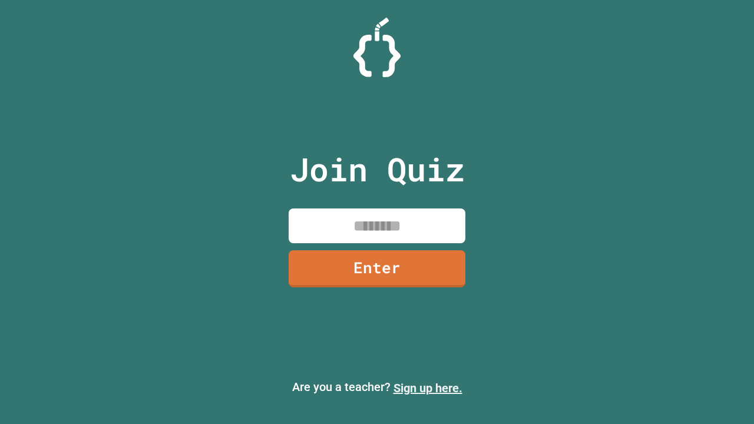
click at [428, 388] on link "Sign up here." at bounding box center [428, 388] width 69 height 14
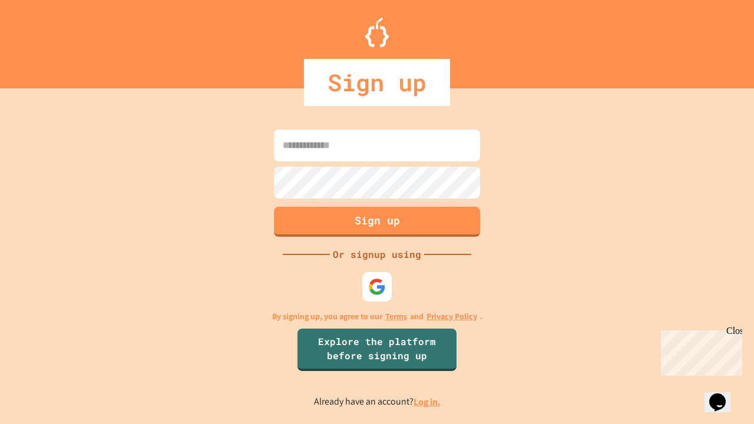
click at [428, 402] on link "Log in." at bounding box center [427, 402] width 27 height 12
